Goal: Information Seeking & Learning: Learn about a topic

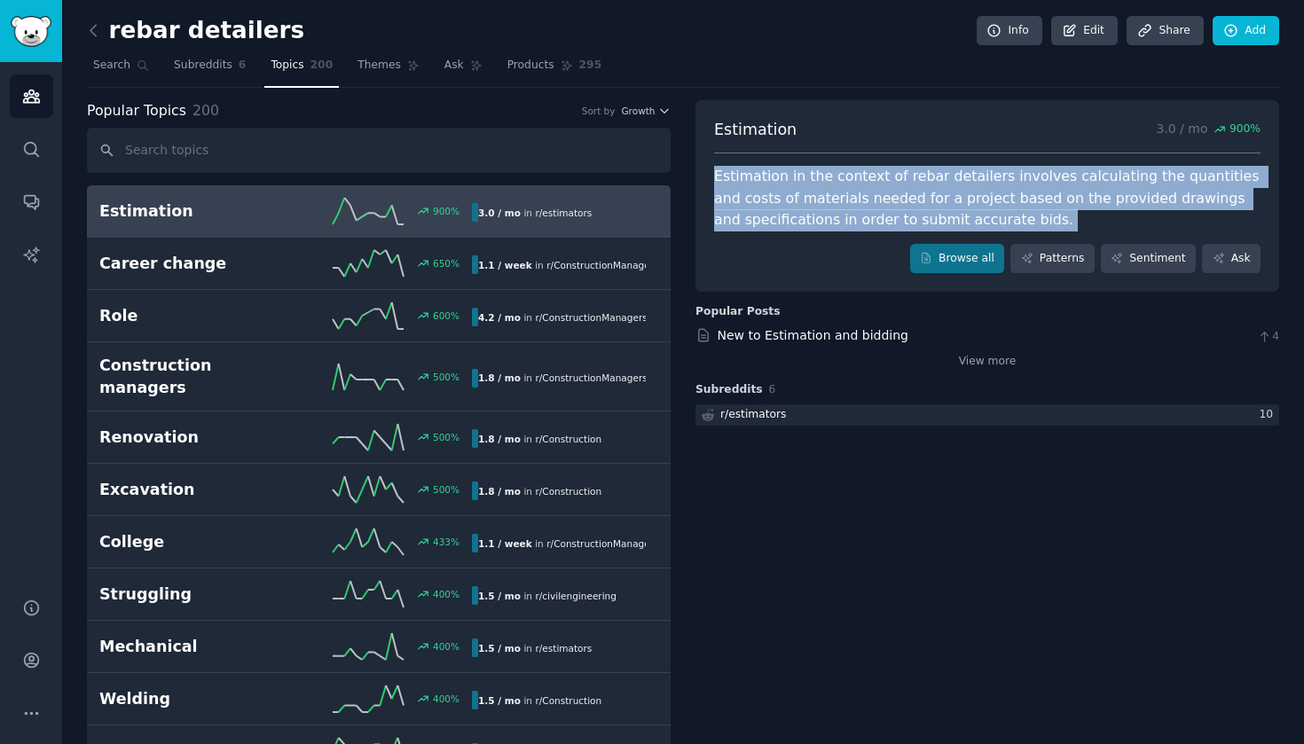
click at [828, 200] on div "Estimation in the context of rebar detailers involves calculating the quantitie…" at bounding box center [987, 199] width 546 height 66
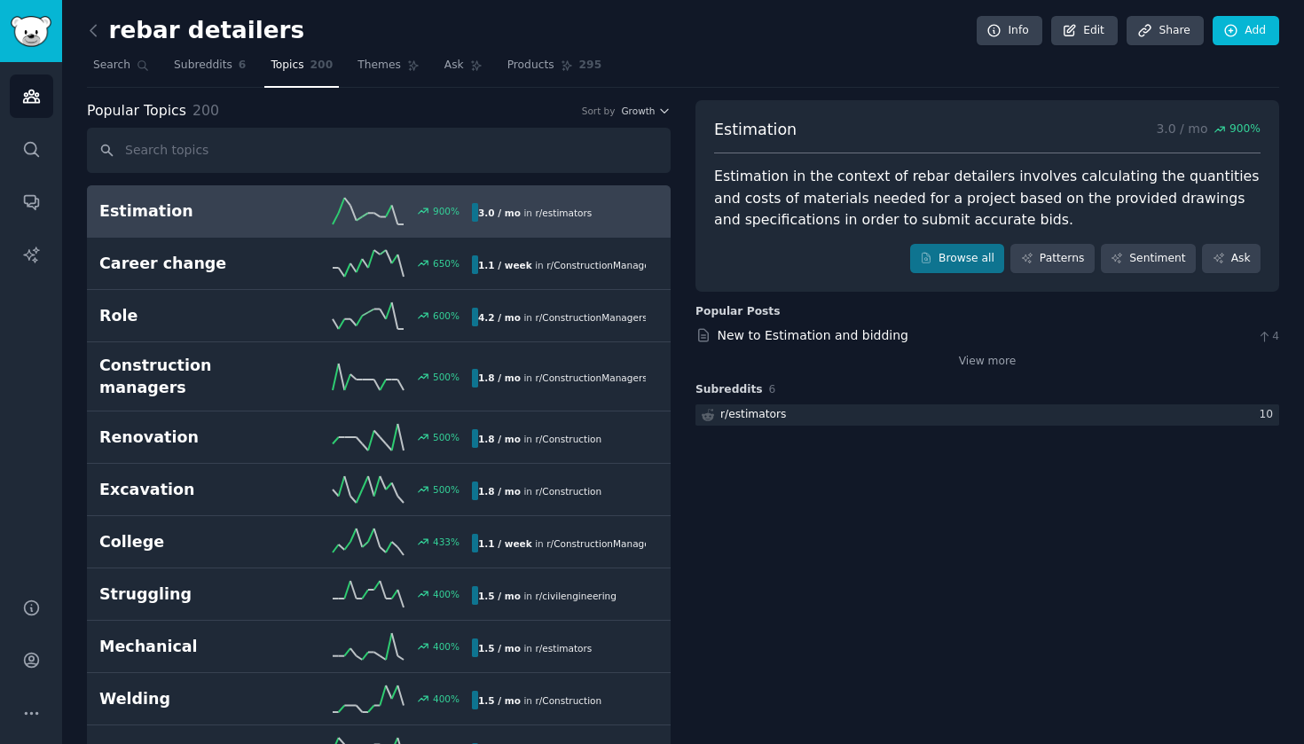
click at [828, 200] on div "Estimation in the context of rebar detailers involves calculating the quantitie…" at bounding box center [987, 199] width 546 height 66
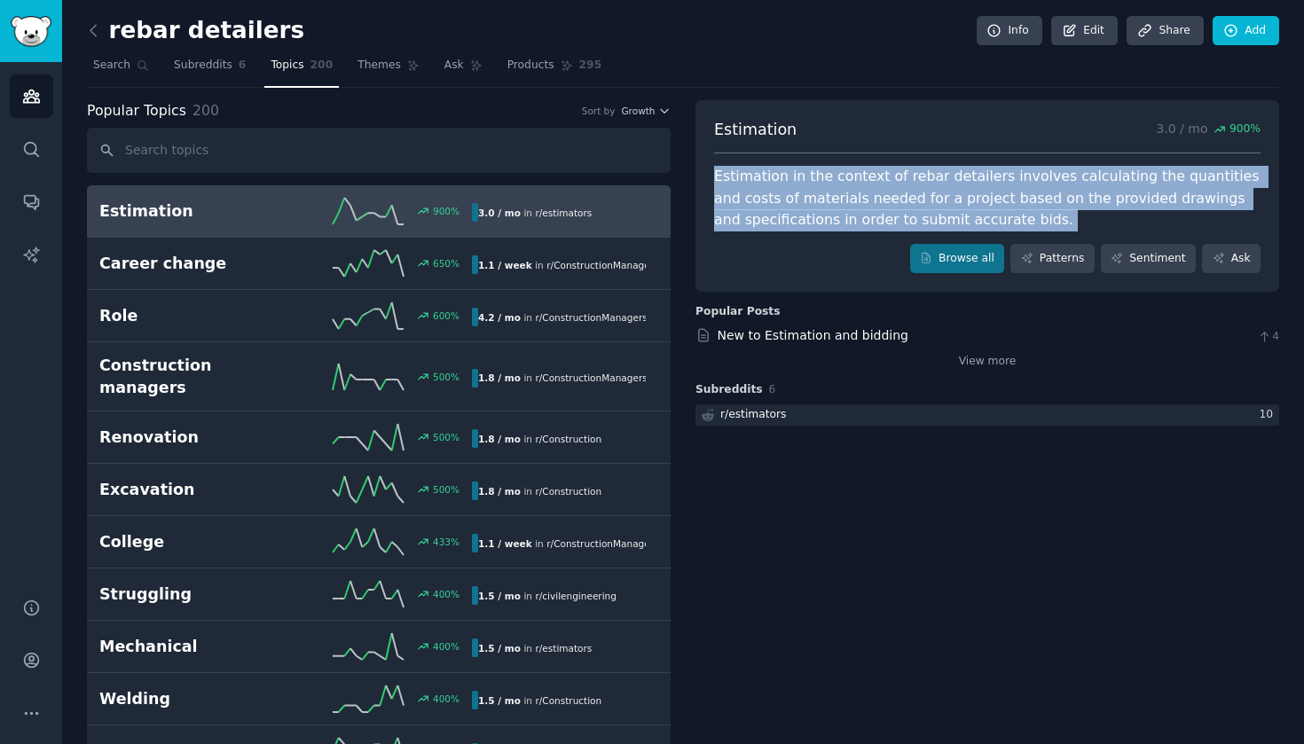
click at [828, 200] on div "Estimation in the context of rebar detailers involves calculating the quantitie…" at bounding box center [987, 199] width 546 height 66
click at [793, 198] on div "Estimation in the context of rebar detailers involves calculating the quantitie…" at bounding box center [987, 199] width 546 height 66
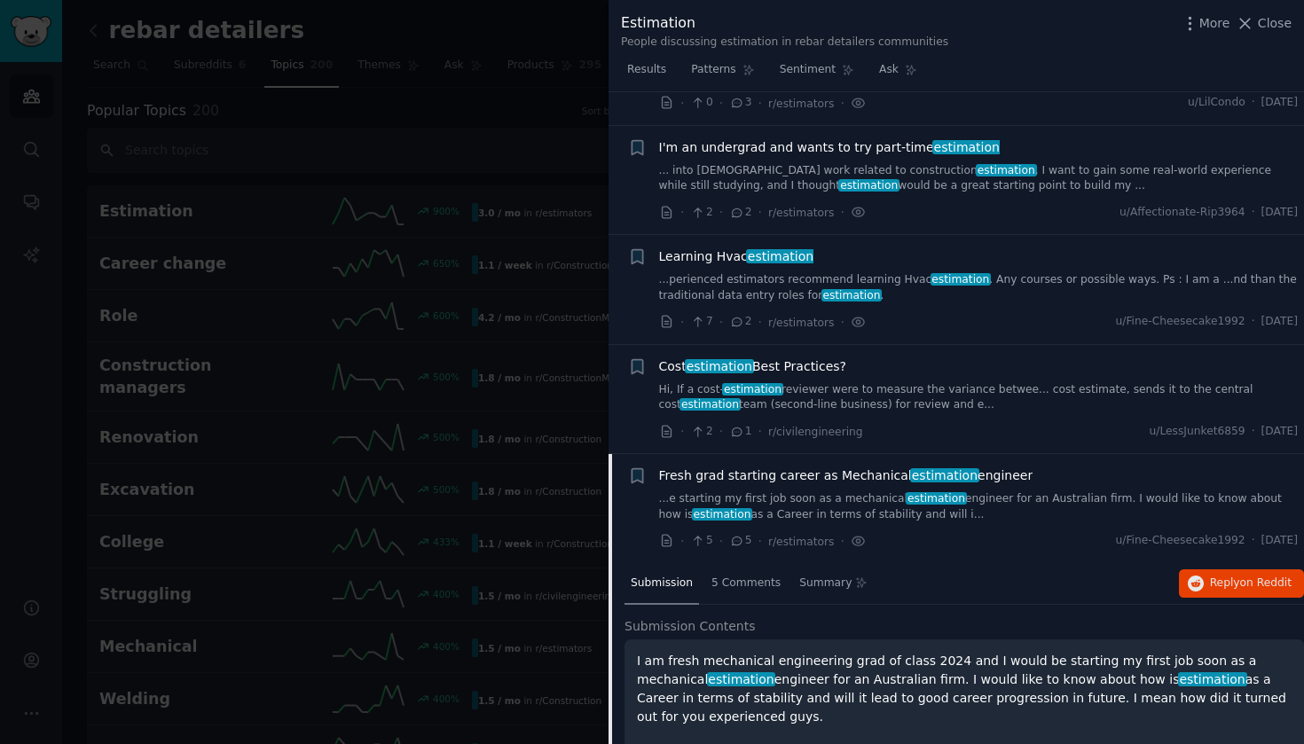
scroll to position [730, 0]
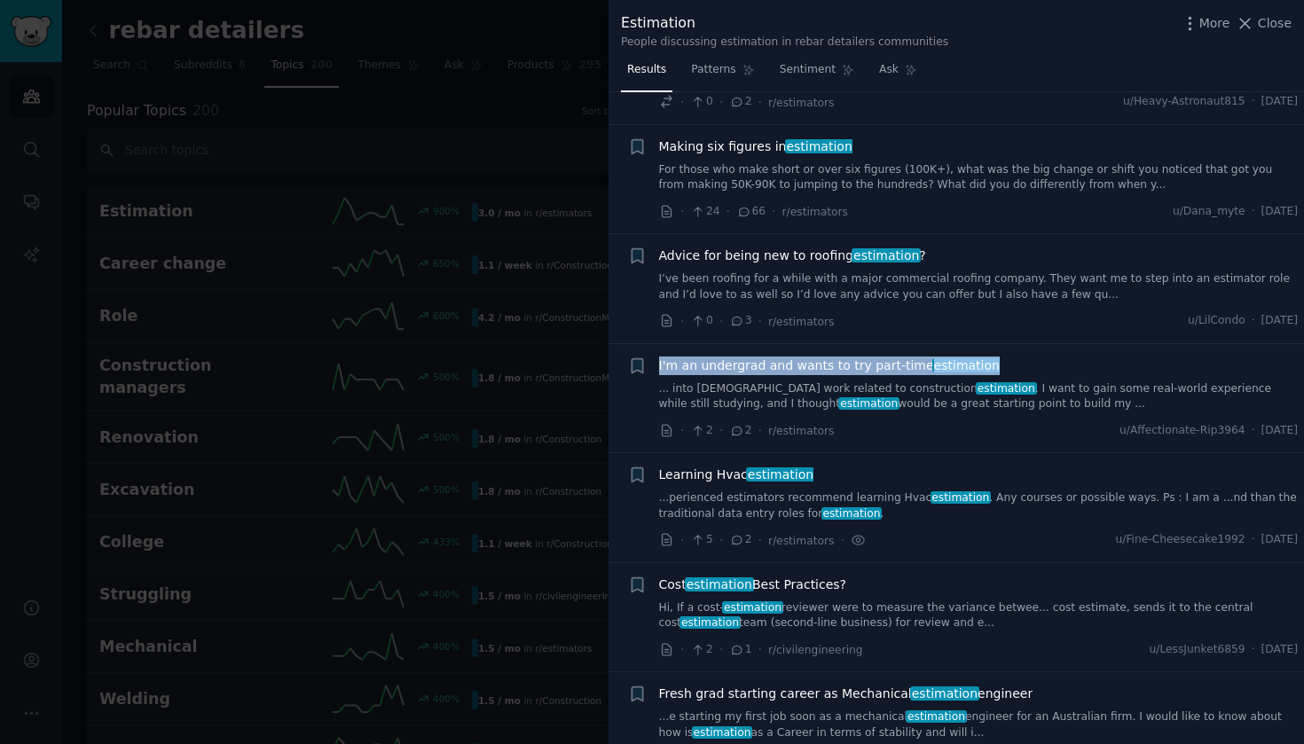
scroll to position [514, 0]
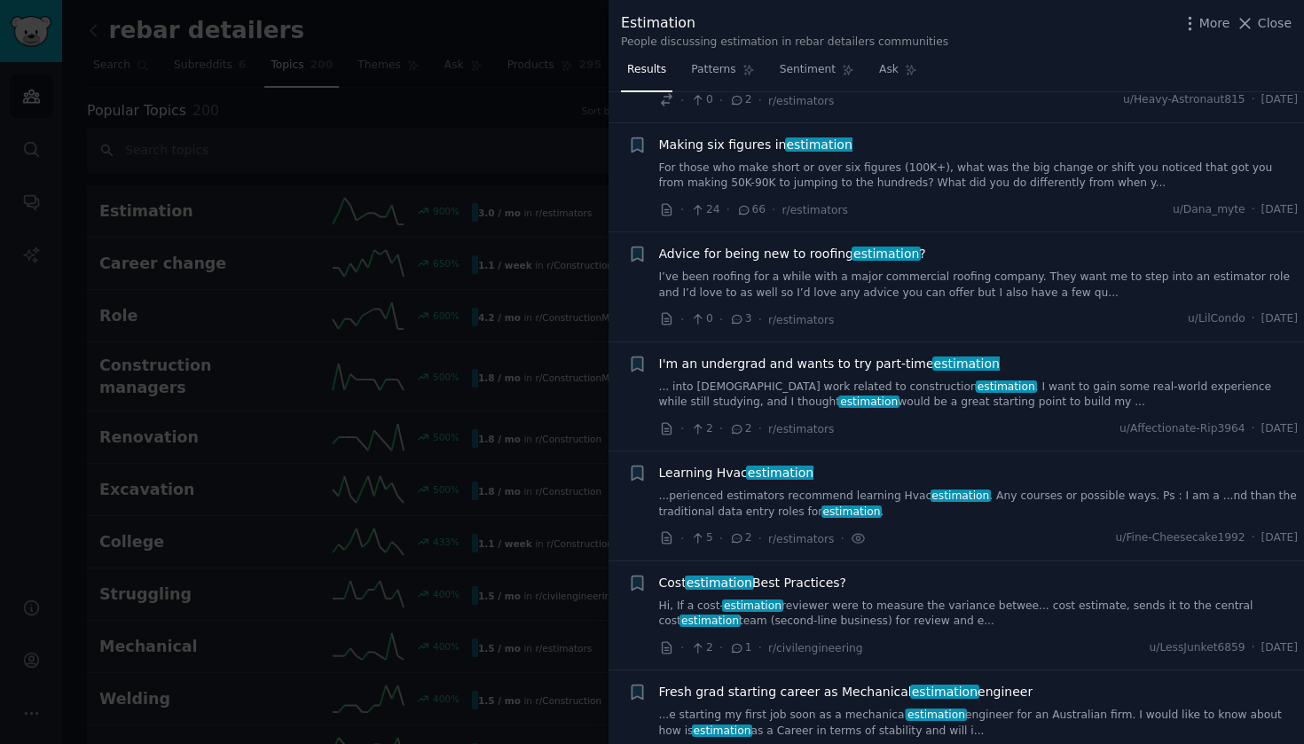
click at [528, 206] on div at bounding box center [652, 372] width 1304 height 744
